Goal: Task Accomplishment & Management: Manage account settings

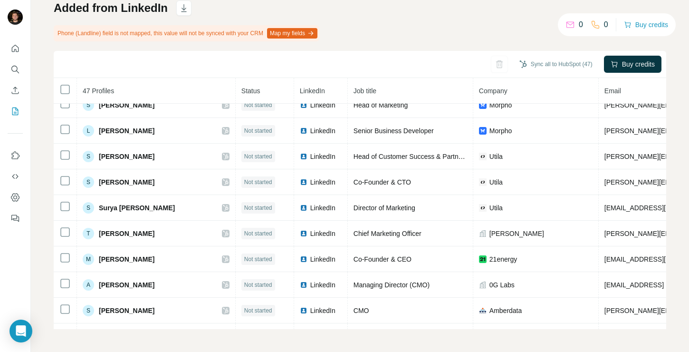
scroll to position [807, 0]
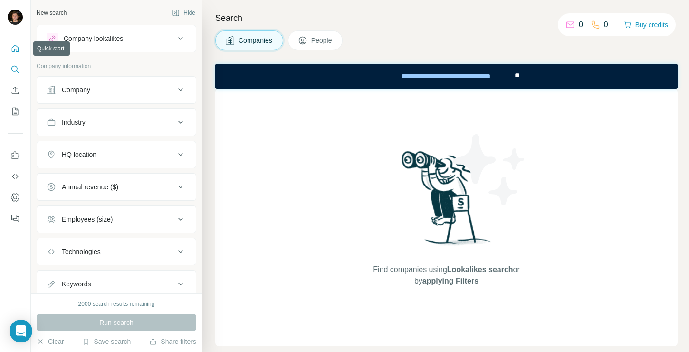
click at [15, 48] on icon "Quick start" at bounding box center [15, 49] width 10 height 10
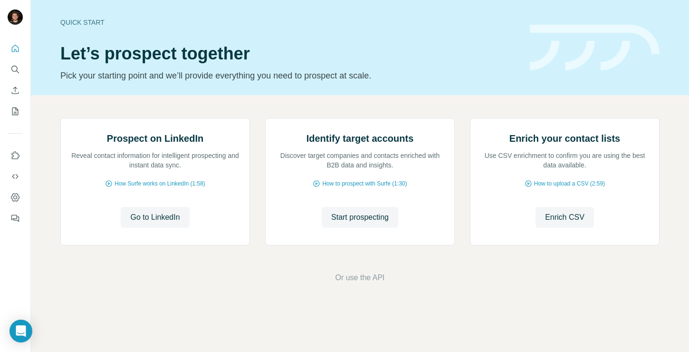
scroll to position [39, 0]
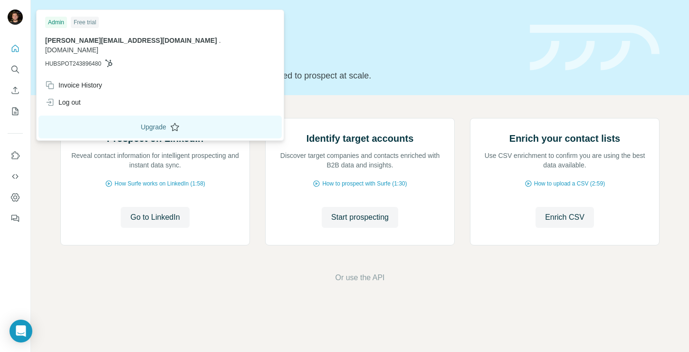
click at [122, 117] on button "Upgrade" at bounding box center [160, 127] width 243 height 23
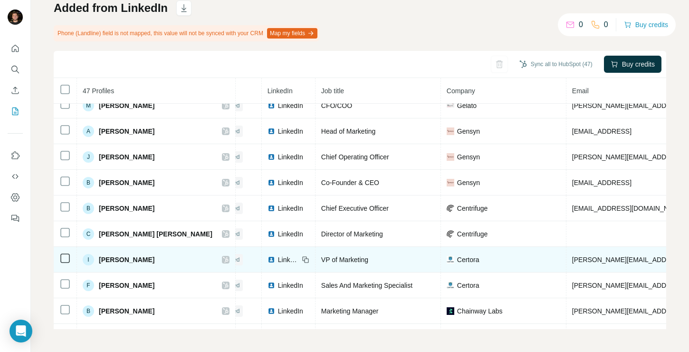
scroll to position [293, 0]
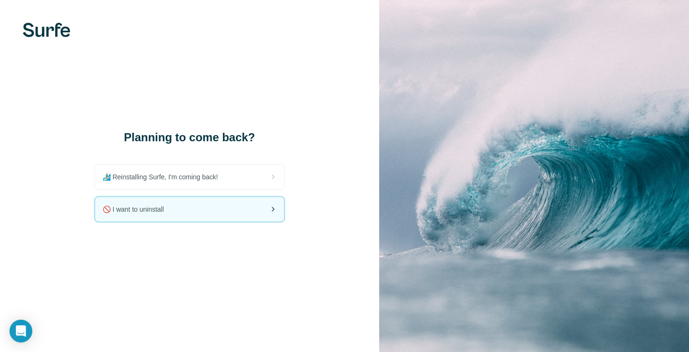
click at [267, 209] on icon at bounding box center [272, 209] width 11 height 11
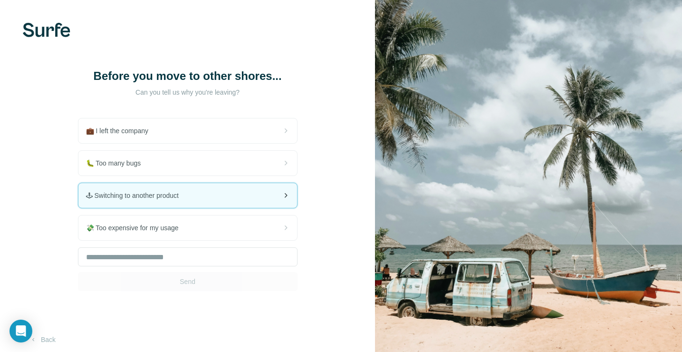
click at [182, 200] on span "🕹 Switching to another product" at bounding box center [136, 196] width 100 height 10
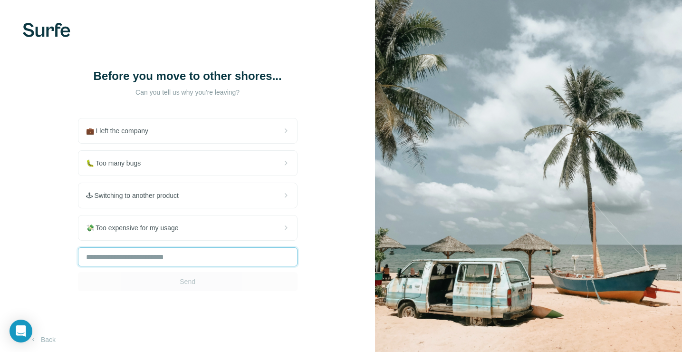
click at [122, 266] on input "text" at bounding box center [188, 256] width 220 height 19
type input "**"
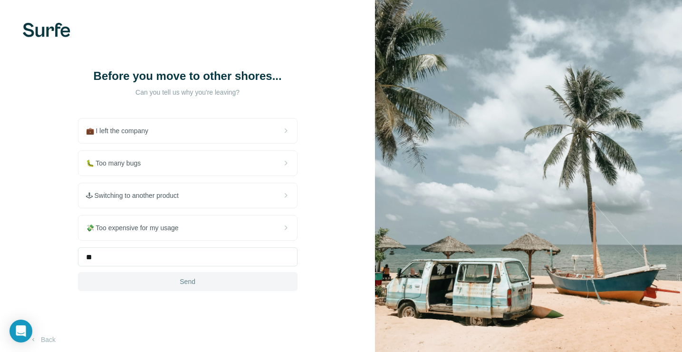
click at [185, 286] on span "Send" at bounding box center [188, 282] width 16 height 10
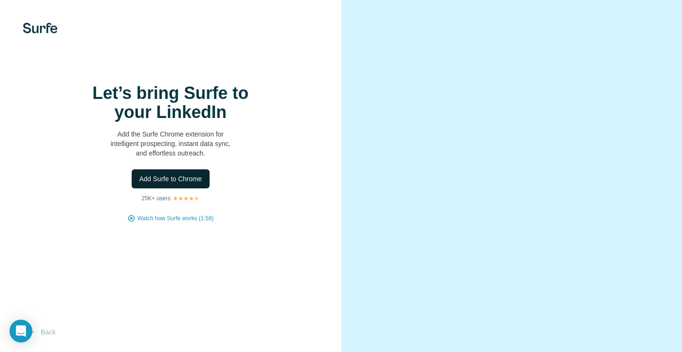
click at [176, 184] on span "Add Surfe to Chrome" at bounding box center [170, 179] width 63 height 10
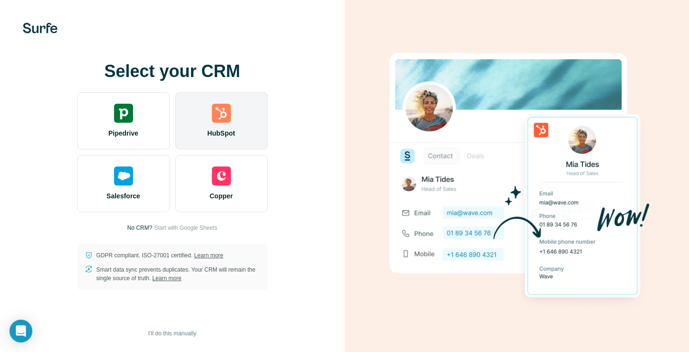
click at [211, 131] on span "HubSpot" at bounding box center [221, 133] width 28 height 10
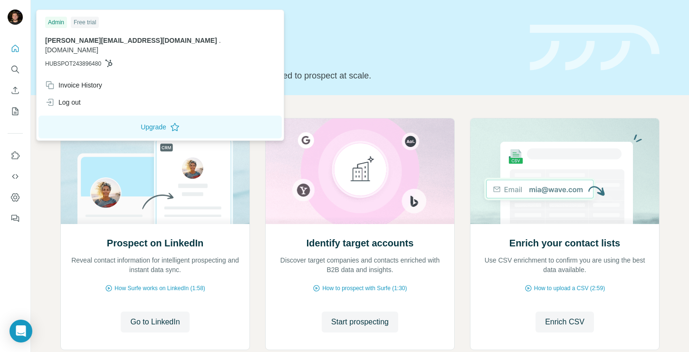
click at [111, 59] on icon at bounding box center [109, 63] width 8 height 8
drag, startPoint x: 68, startPoint y: 55, endPoint x: 121, endPoint y: 55, distance: 52.8
click at [121, 59] on p "HUBSPOT243896480" at bounding box center [160, 63] width 230 height 9
click at [139, 59] on p "HUBSPOT243896480" at bounding box center [160, 63] width 230 height 9
